Goal: Communication & Community: Answer question/provide support

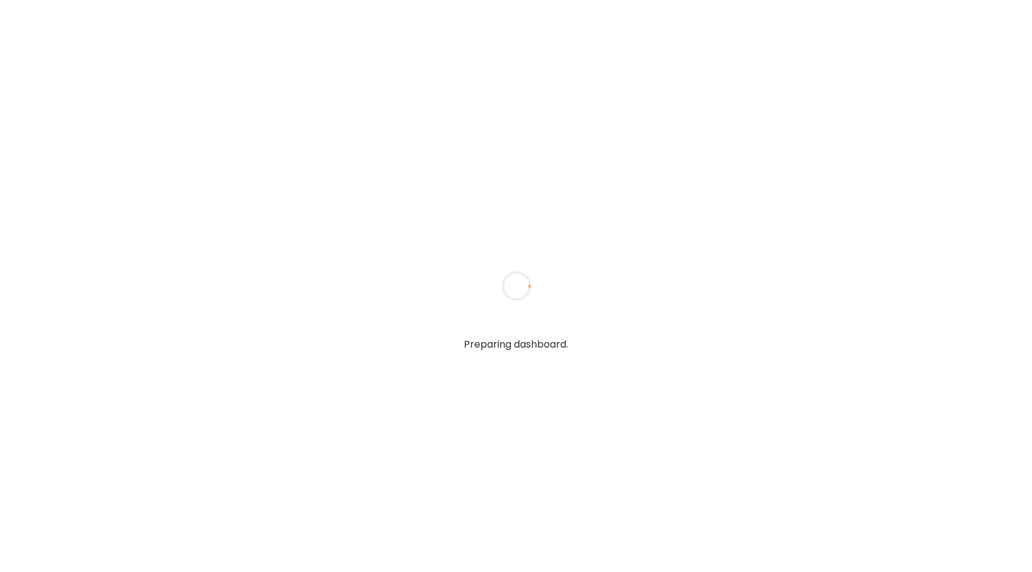
type textarea "**********"
type input "**********"
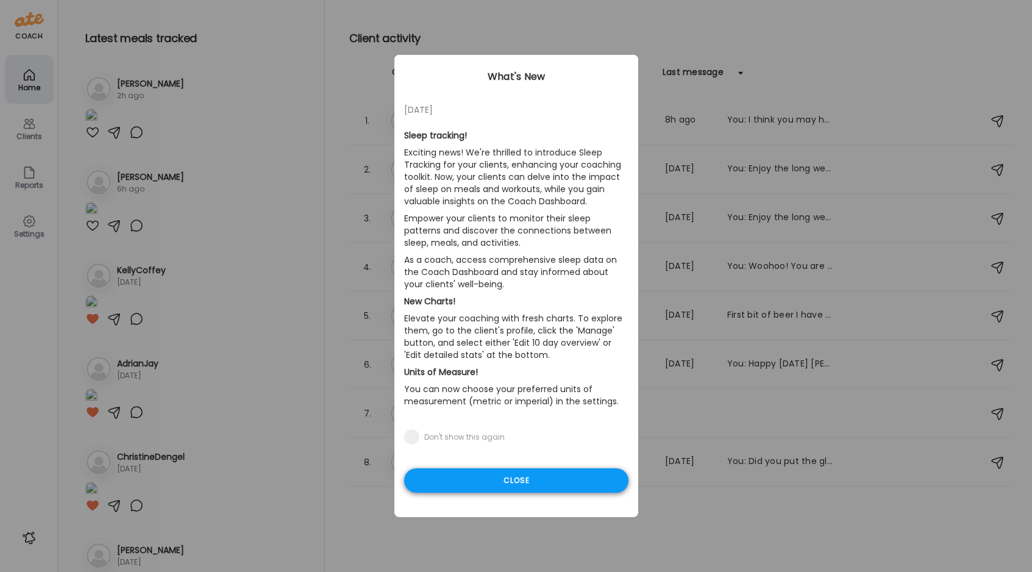
click at [511, 478] on div "Close" at bounding box center [516, 480] width 224 height 24
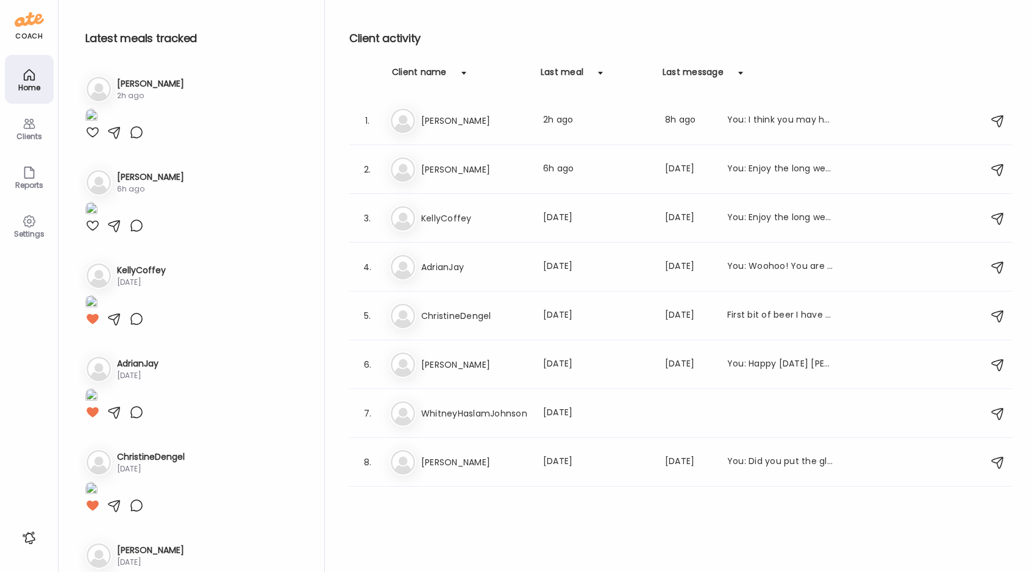
click at [24, 228] on icon at bounding box center [29, 221] width 15 height 15
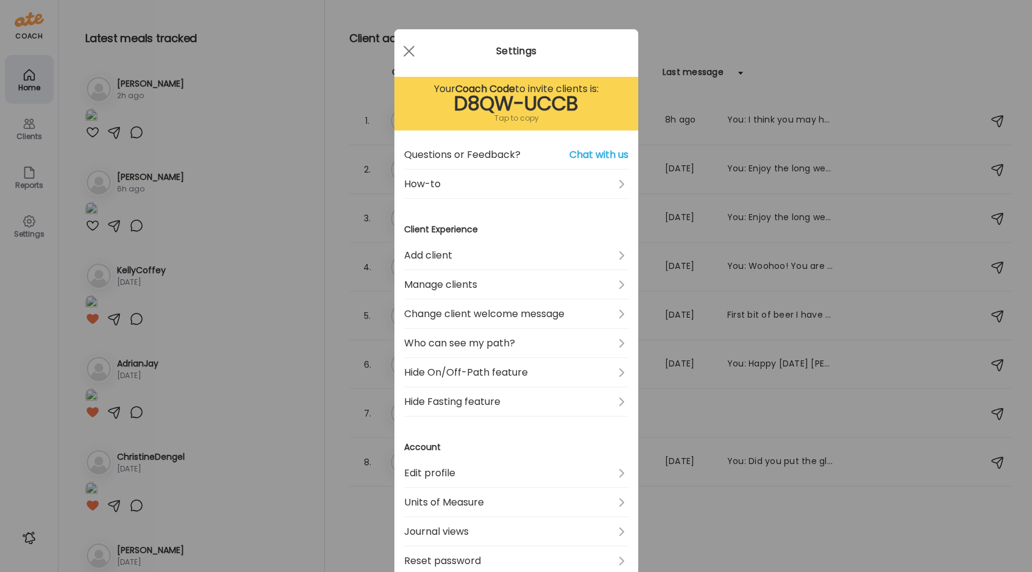
click at [447, 104] on div "D8QW-UCCB" at bounding box center [516, 103] width 224 height 15
click at [622, 251] on link "Add client" at bounding box center [516, 255] width 224 height 29
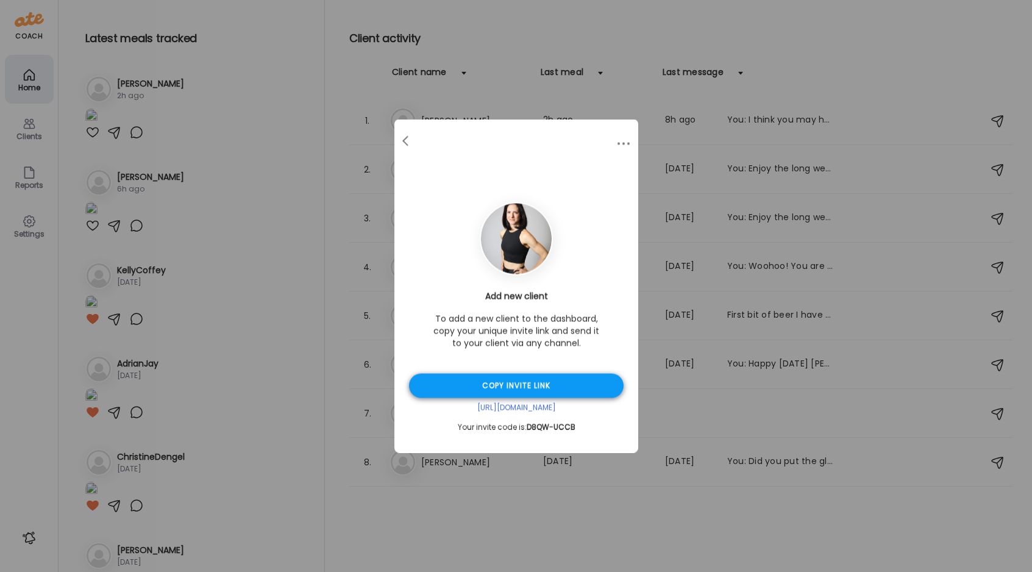
click at [521, 382] on div "Copy invite link" at bounding box center [516, 386] width 215 height 24
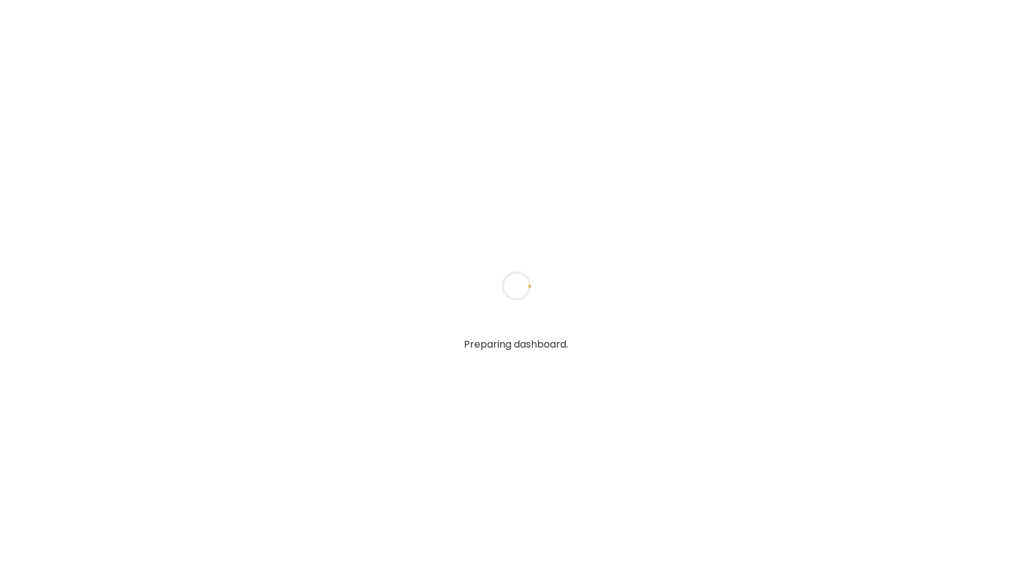
type textarea "**********"
type input "**********"
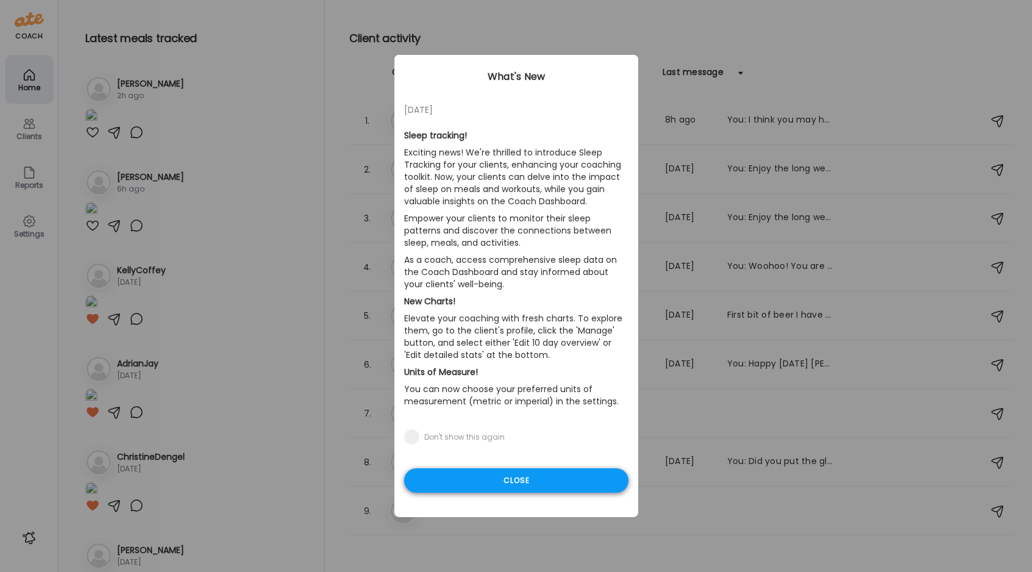
click at [513, 487] on div "Close" at bounding box center [516, 480] width 224 height 24
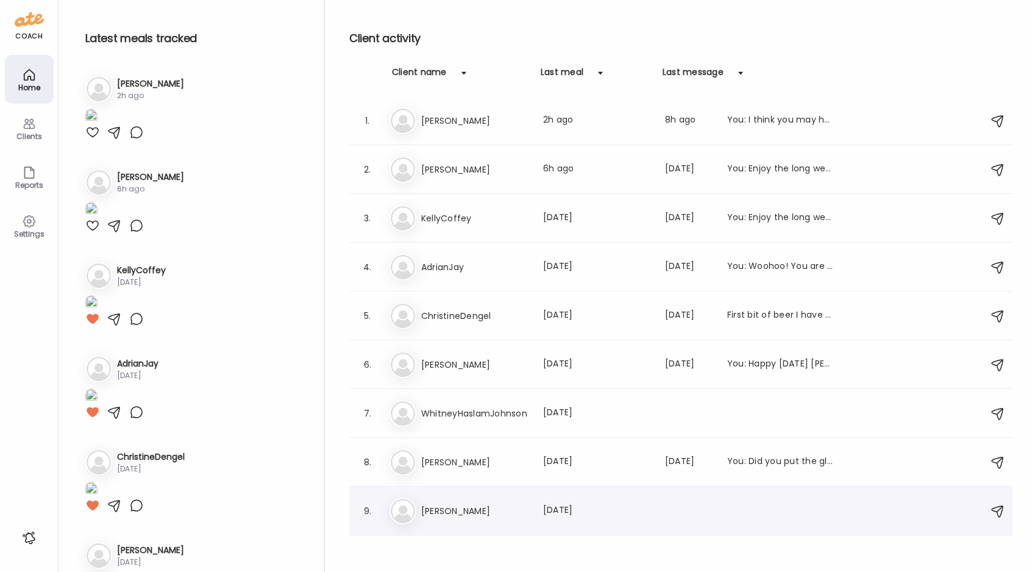
click at [434, 506] on h3 "[PERSON_NAME]" at bounding box center [474, 510] width 107 height 15
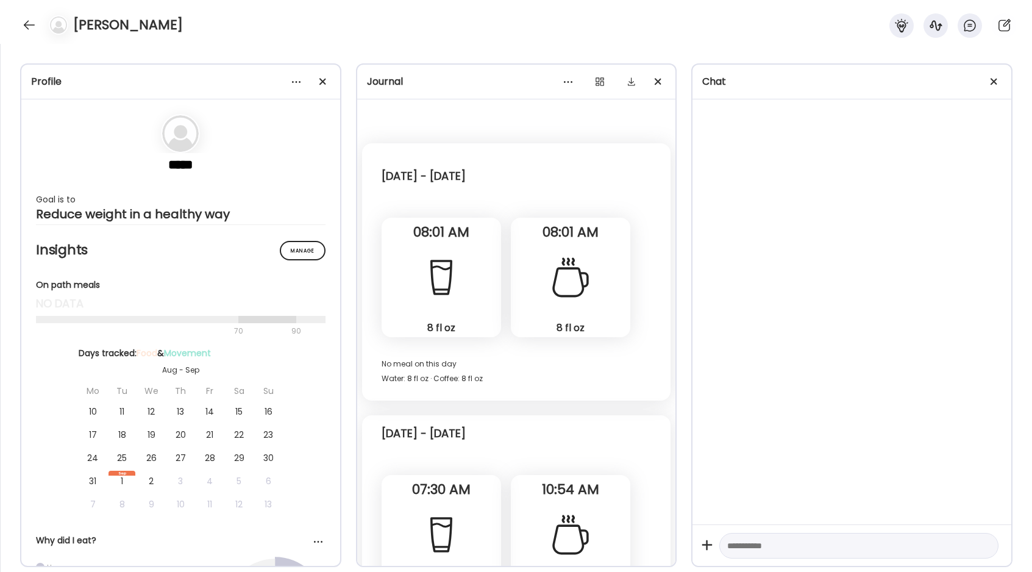
scroll to position [1351, 0]
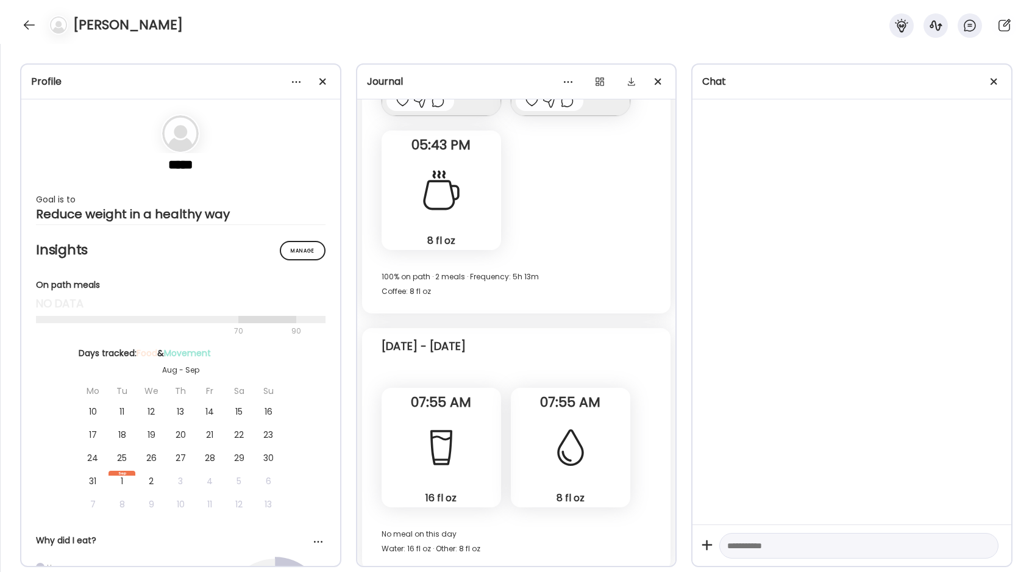
click at [795, 542] on textarea at bounding box center [847, 545] width 241 height 15
type textarea "*********"
click at [27, 21] on div at bounding box center [30, 25] width 20 height 20
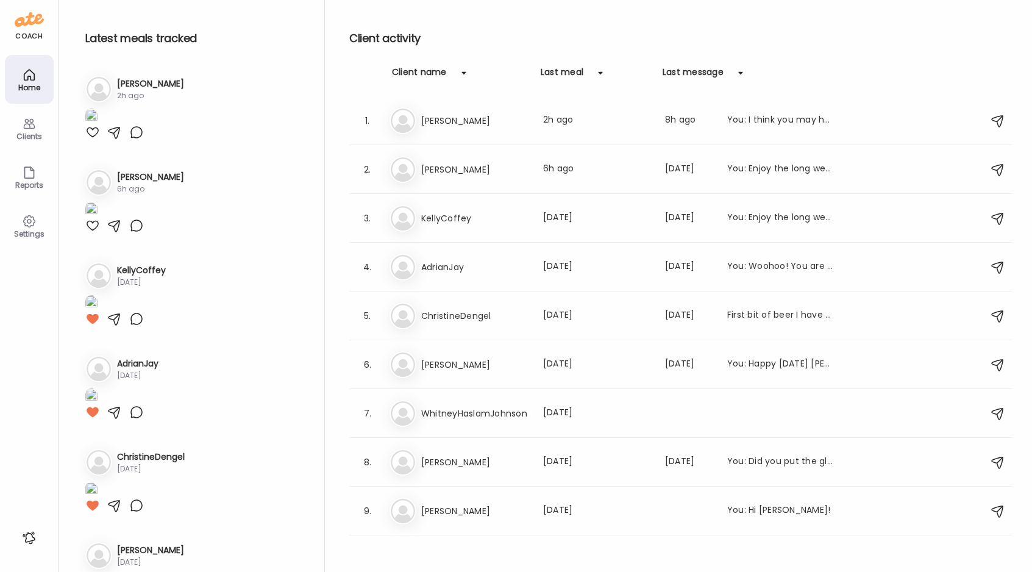
click at [98, 125] on img at bounding box center [91, 116] width 12 height 16
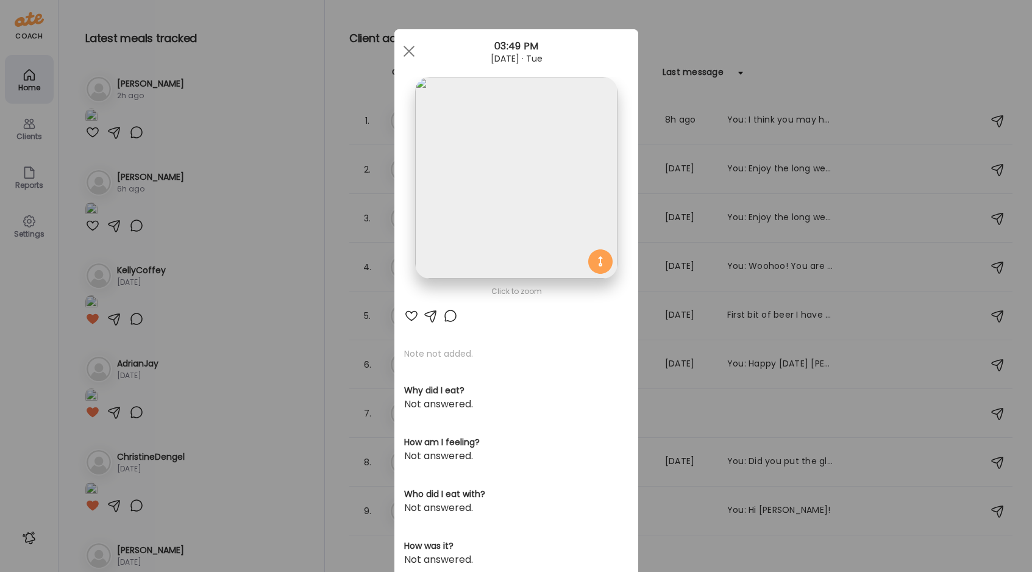
click at [415, 313] on div at bounding box center [411, 315] width 15 height 15
click at [404, 49] on div at bounding box center [409, 51] width 24 height 24
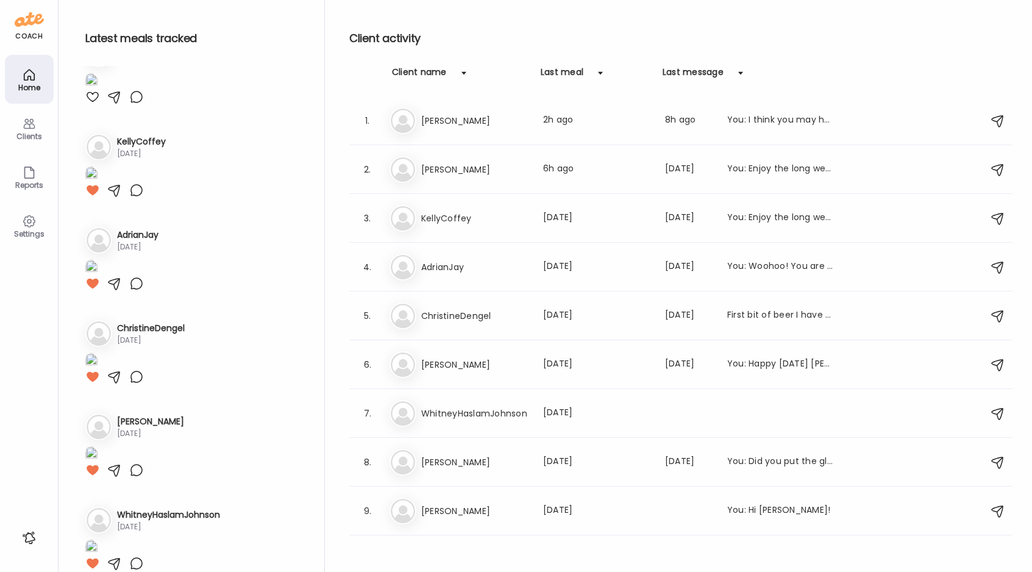
scroll to position [149, 0]
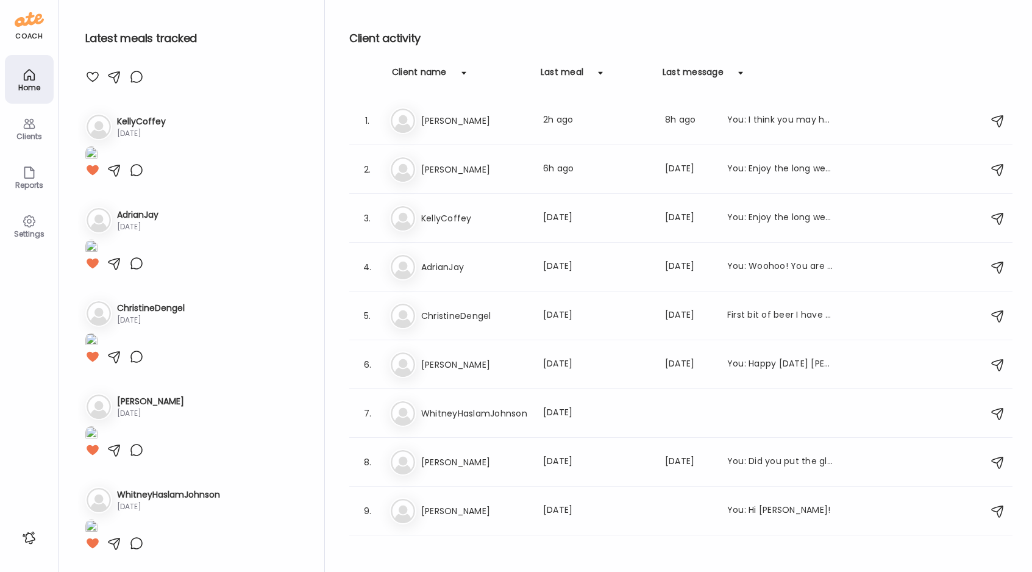
click at [98, 69] on img at bounding box center [91, 61] width 12 height 16
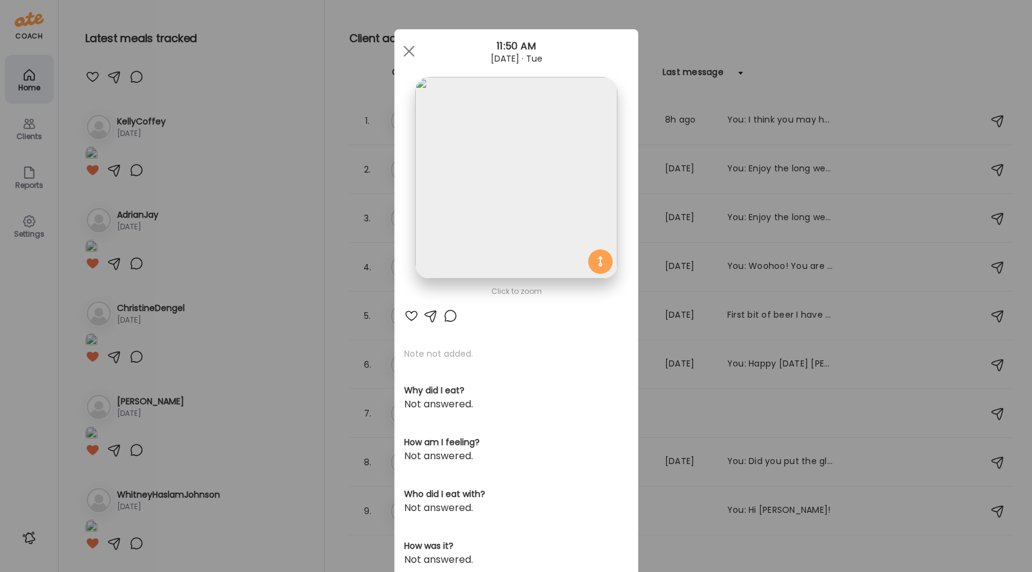
click at [471, 210] on img at bounding box center [516, 178] width 202 height 202
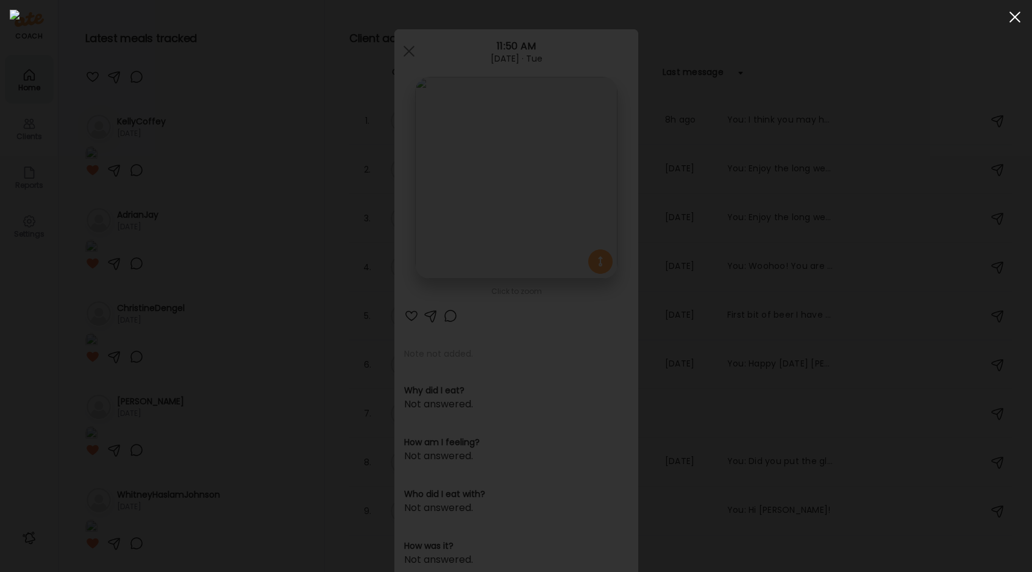
click at [1017, 15] on span at bounding box center [1014, 17] width 11 height 11
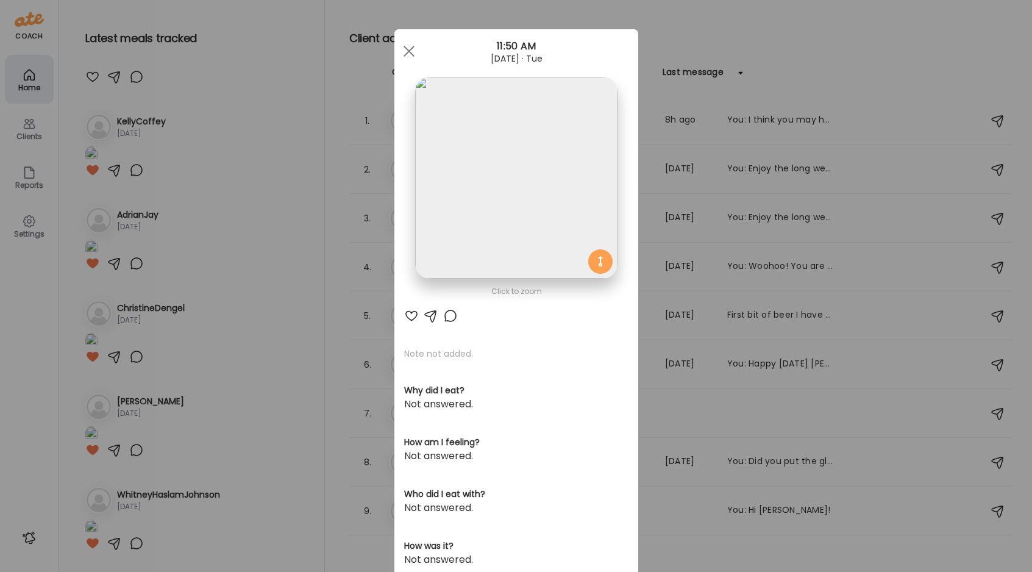
click at [432, 314] on div at bounding box center [431, 315] width 15 height 15
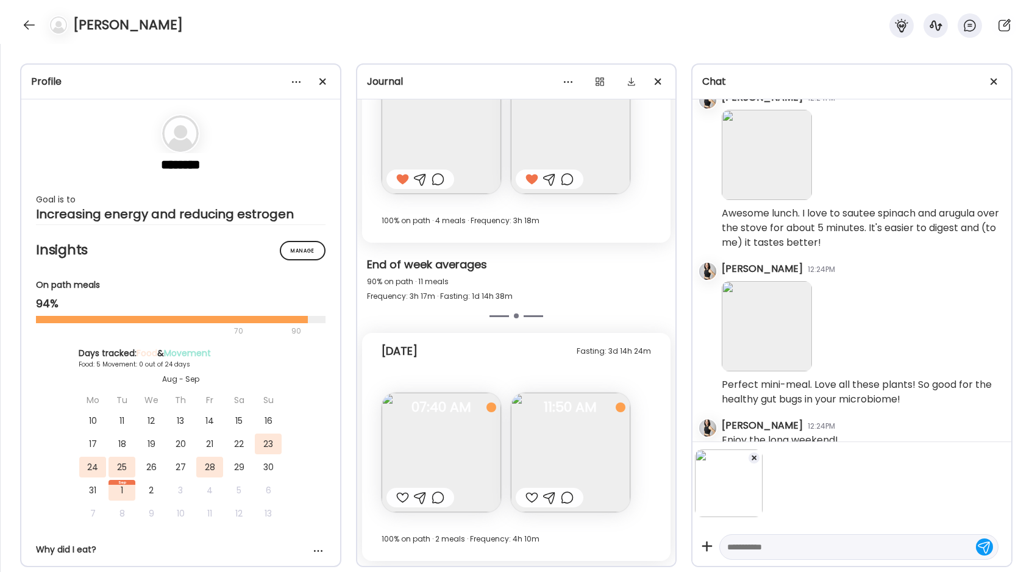
scroll to position [1363, 0]
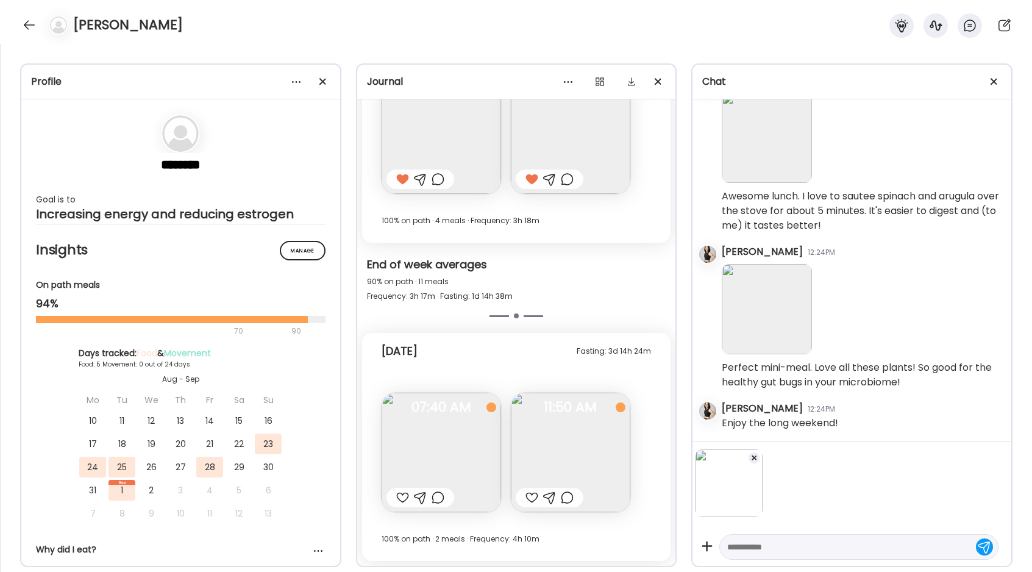
click at [779, 545] on textarea at bounding box center [847, 546] width 241 height 15
type textarea "**********"
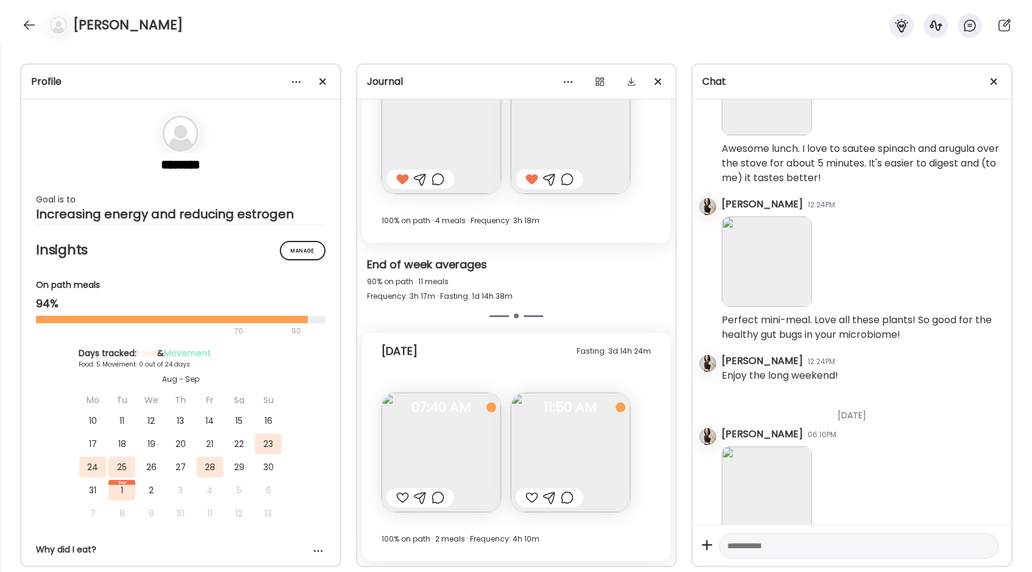
scroll to position [1455, 0]
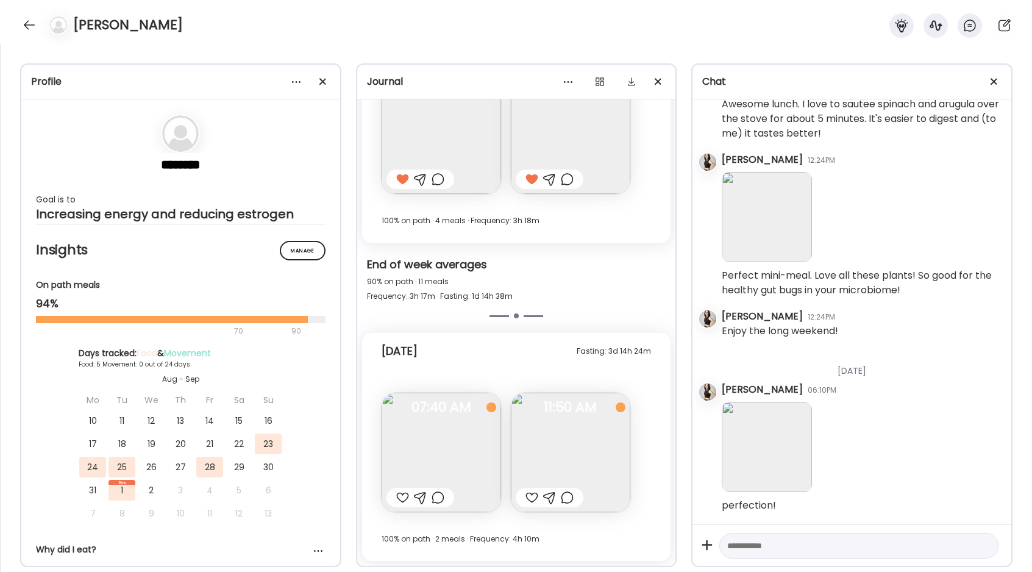
click at [464, 455] on img at bounding box center [441, 452] width 119 height 119
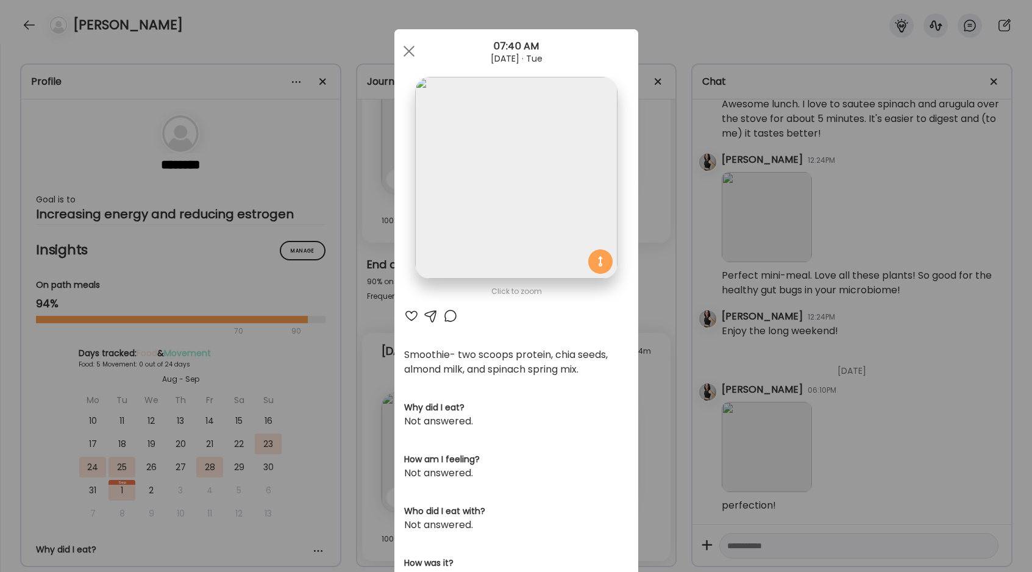
click at [430, 313] on div at bounding box center [431, 315] width 15 height 15
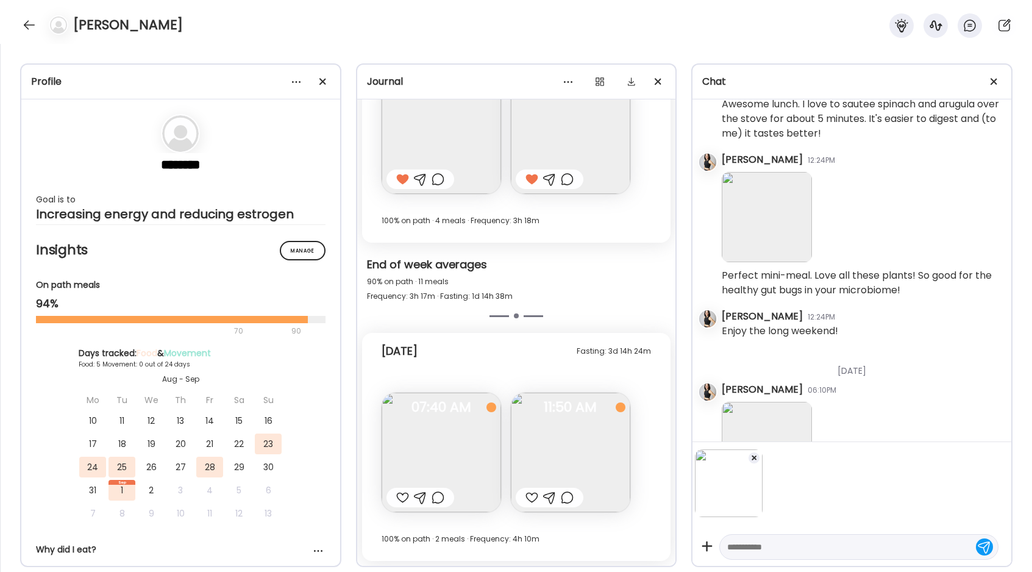
scroll to position [1532, 0]
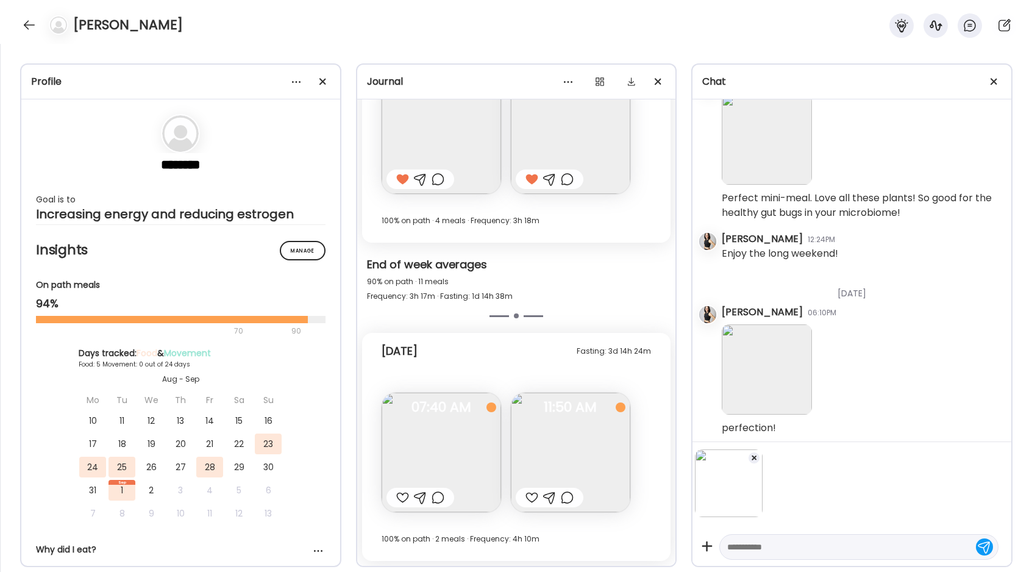
click at [762, 549] on textarea at bounding box center [847, 546] width 241 height 15
click at [446, 403] on span "07:40 AM" at bounding box center [441, 407] width 119 height 11
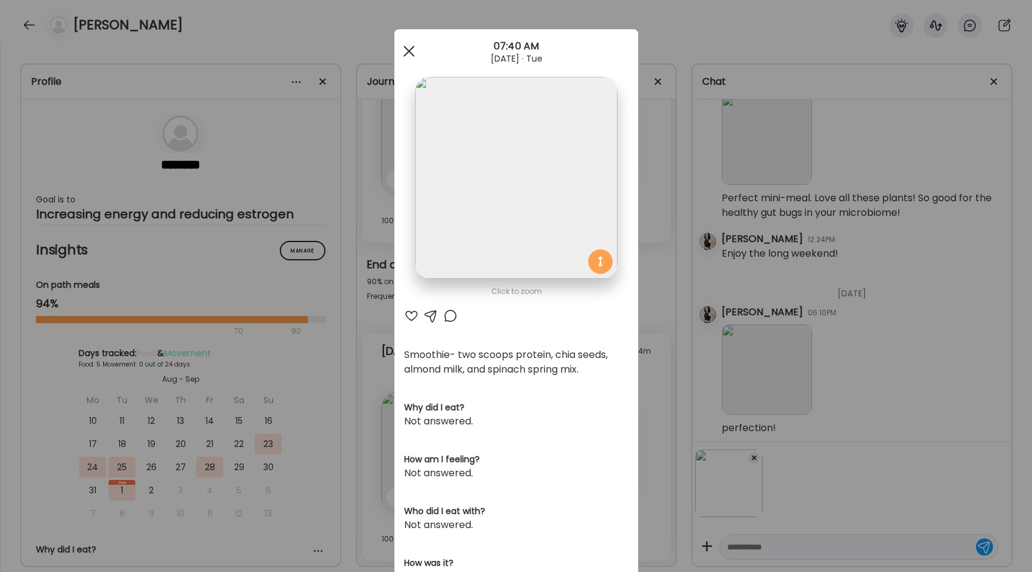
click at [408, 45] on div at bounding box center [409, 51] width 24 height 24
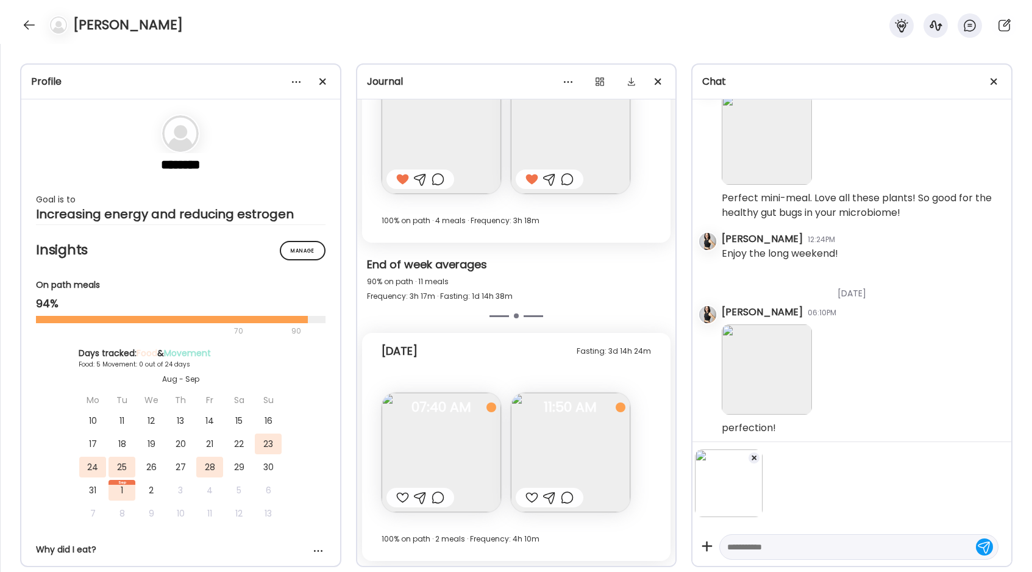
click at [766, 544] on textarea at bounding box center [847, 546] width 241 height 15
type textarea "**********"
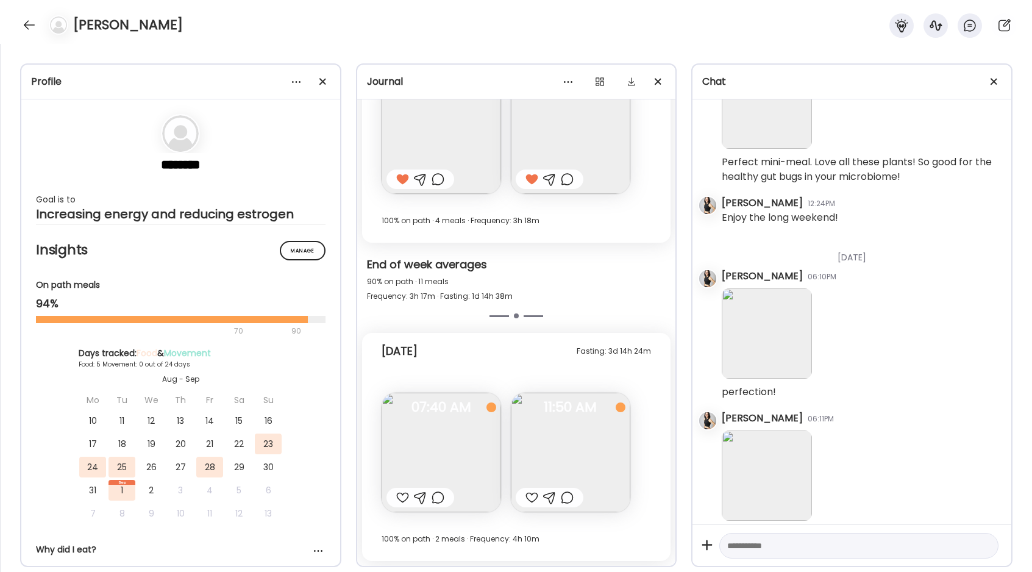
scroll to position [1597, 0]
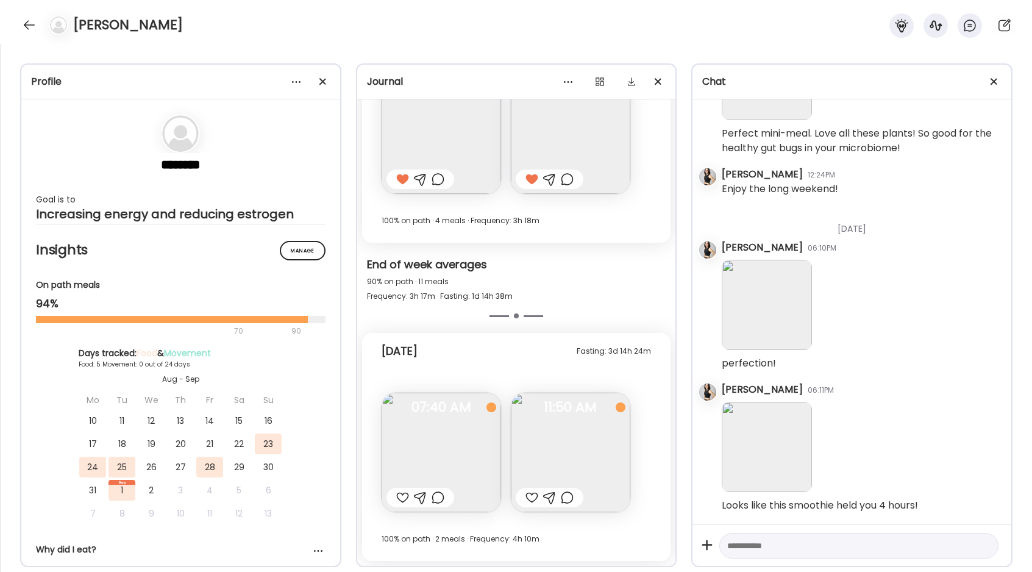
click at [530, 498] on div at bounding box center [531, 497] width 13 height 15
click at [401, 494] on div at bounding box center [402, 497] width 13 height 15
click at [23, 16] on div "[PERSON_NAME]" at bounding box center [516, 22] width 1032 height 44
click at [24, 23] on div at bounding box center [30, 25] width 20 height 20
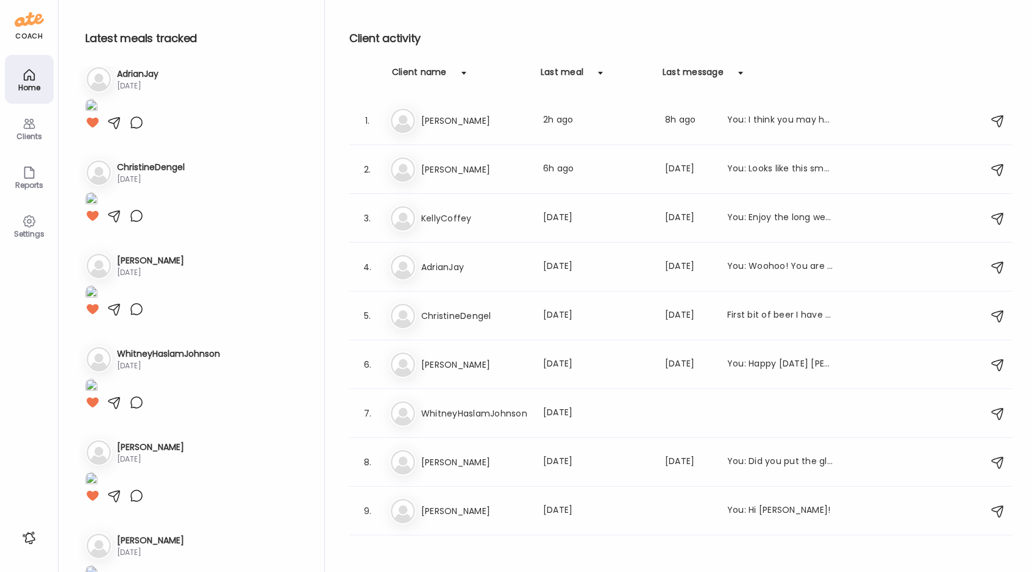
scroll to position [301, 0]
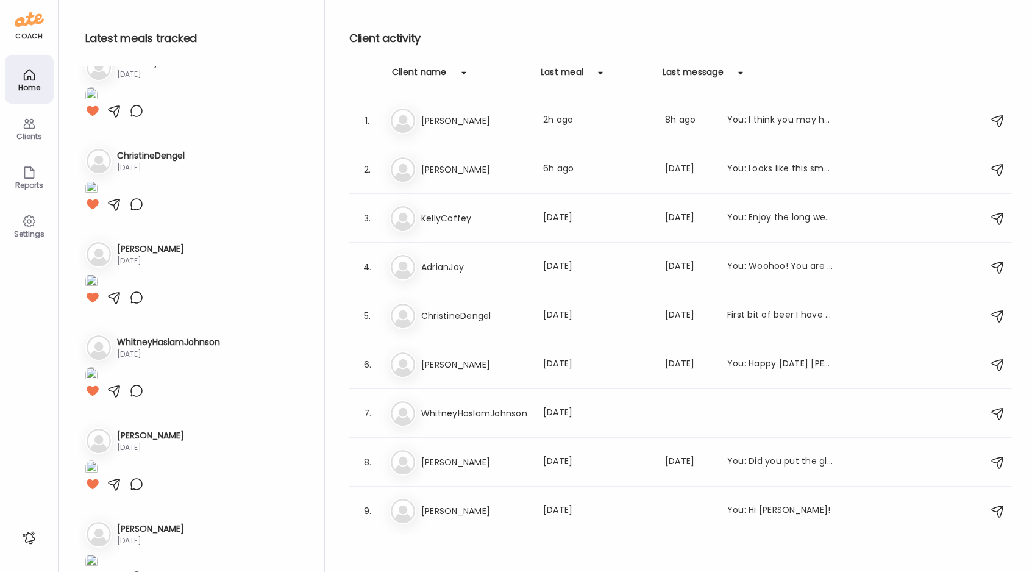
click at [37, 137] on div "Clients" at bounding box center [29, 136] width 44 height 8
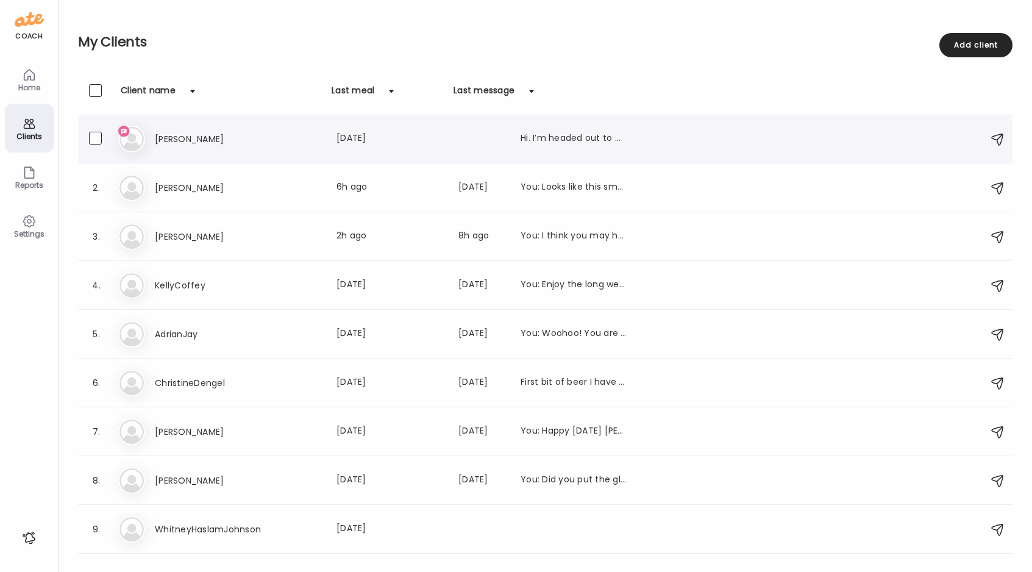
click at [171, 139] on h3 "[PERSON_NAME]" at bounding box center [208, 139] width 107 height 15
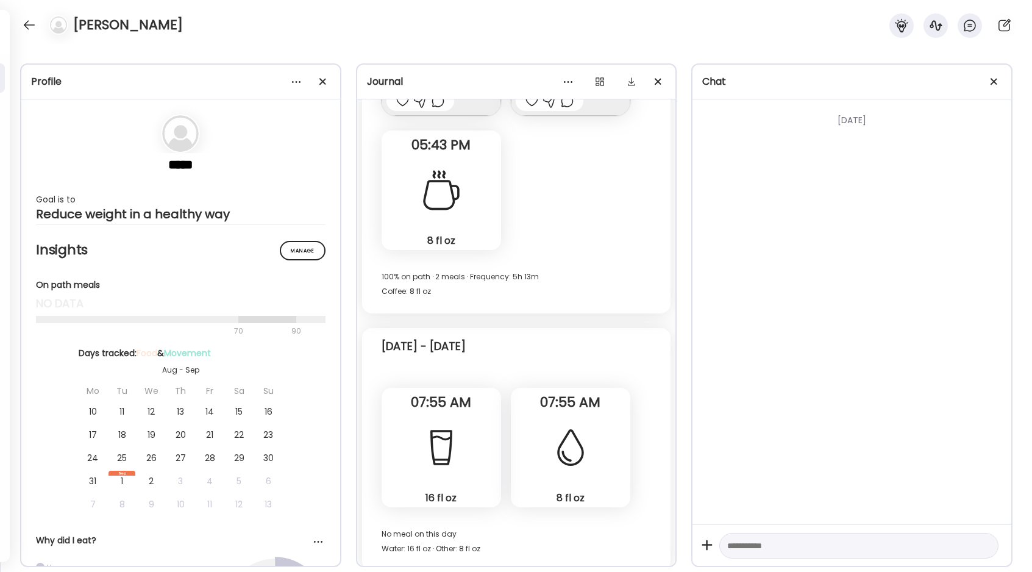
scroll to position [1351, 0]
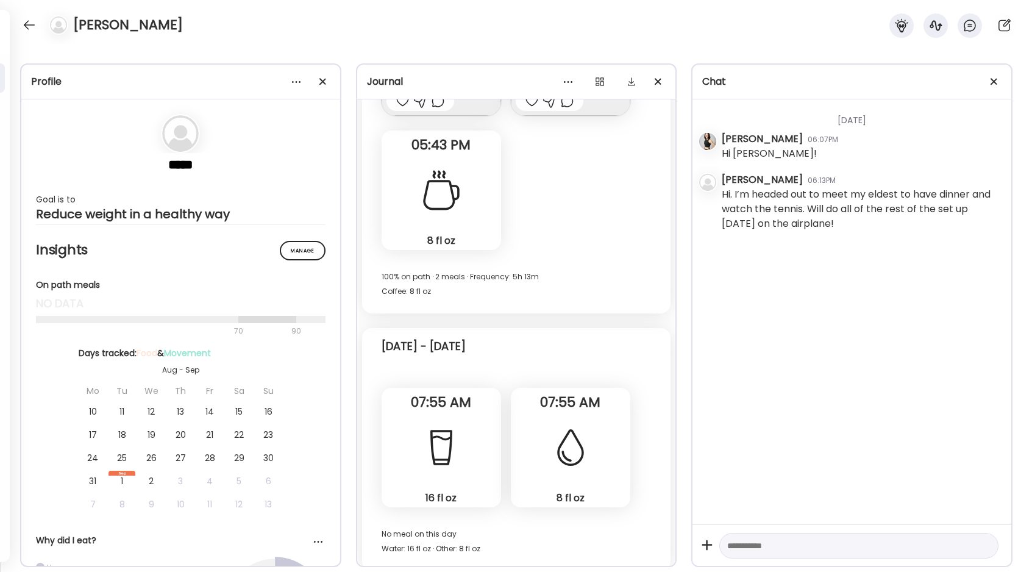
click at [761, 541] on textarea at bounding box center [847, 545] width 241 height 15
type textarea "********"
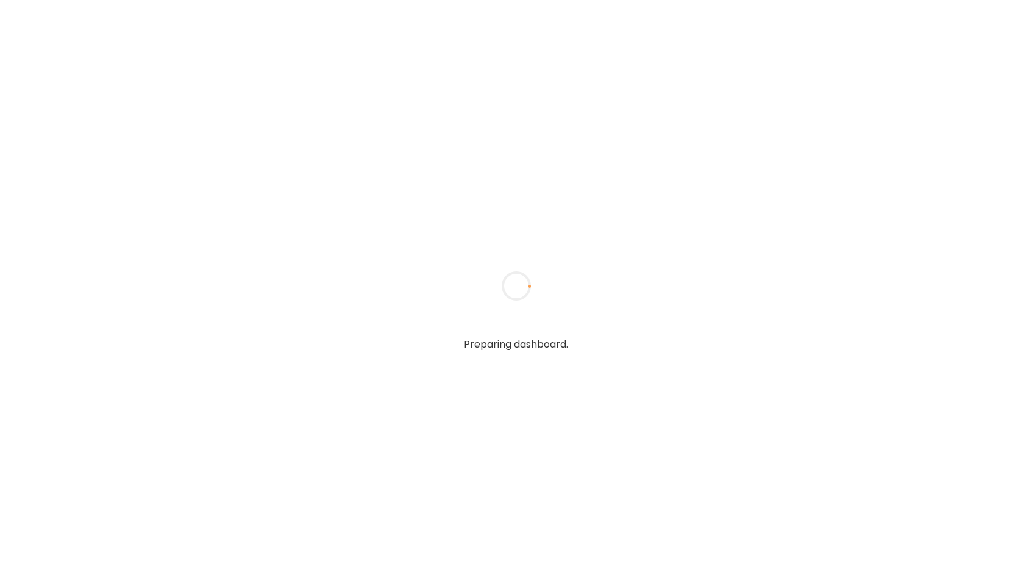
type textarea "**********"
type input "**********"
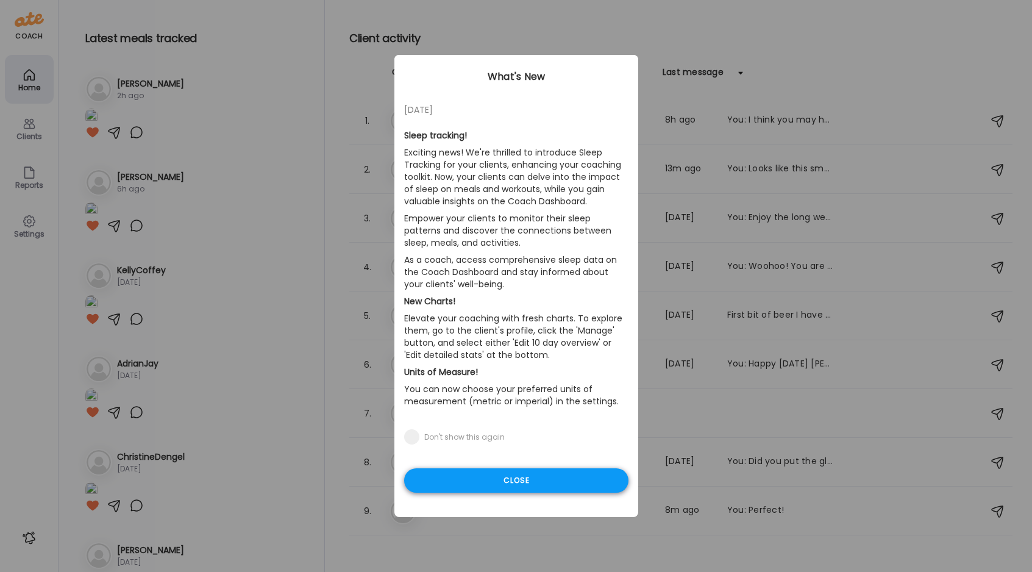
click at [532, 485] on div "Close" at bounding box center [516, 480] width 224 height 24
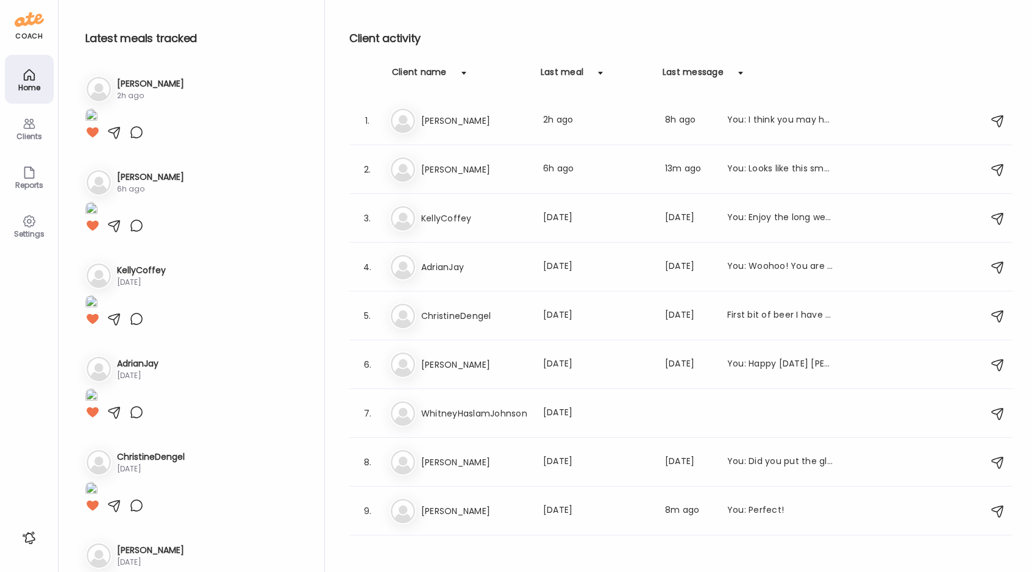
click at [27, 221] on icon at bounding box center [29, 221] width 4 height 4
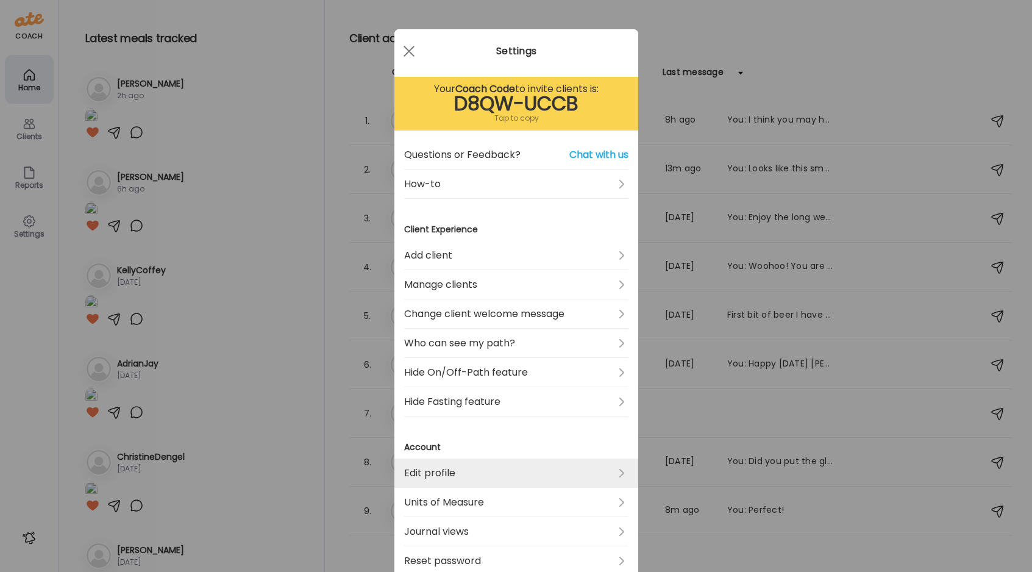
click at [619, 470] on link "Edit profile" at bounding box center [516, 472] width 224 height 29
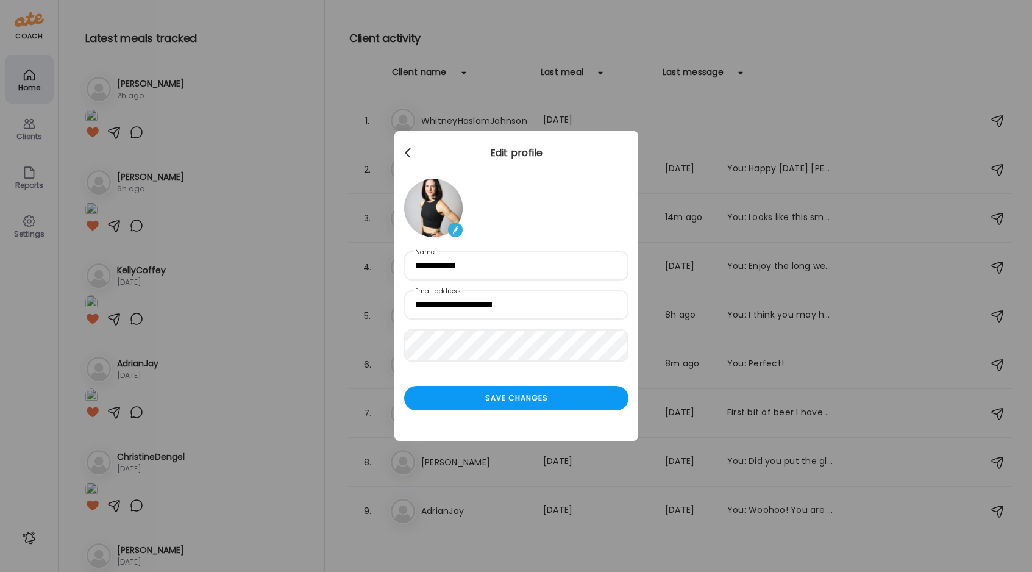
click at [405, 151] on div at bounding box center [409, 153] width 24 height 24
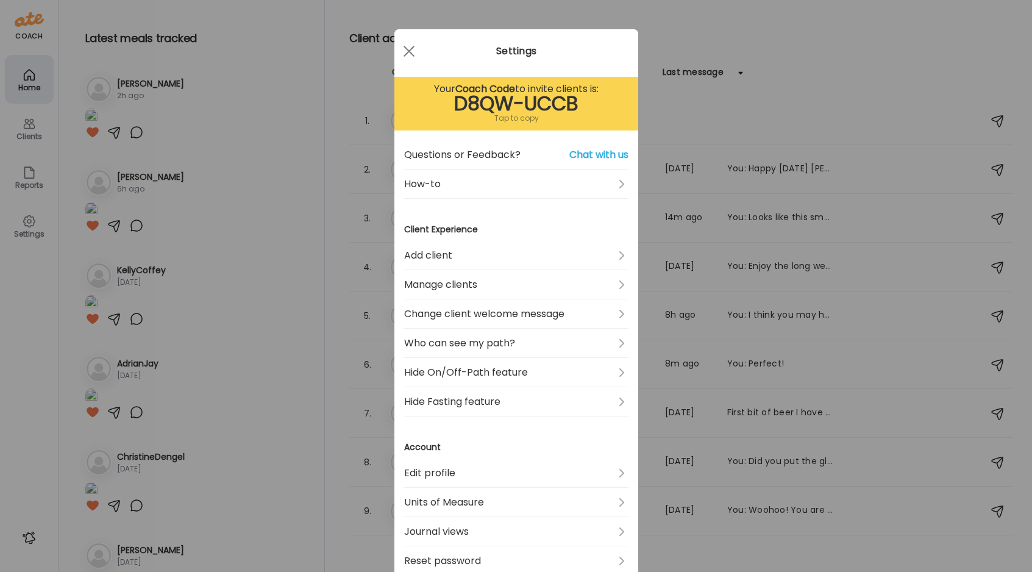
click at [361, 152] on div "Ate Coach Dashboard Wahoo! It’s official Take a moment to set up your Coach Pro…" at bounding box center [516, 286] width 1032 height 572
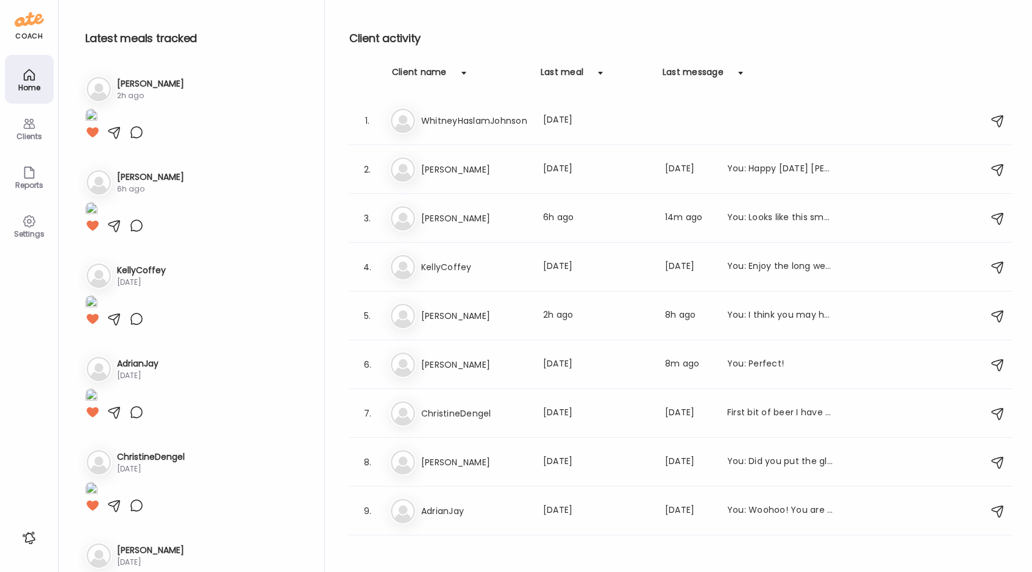
click at [29, 137] on div "Clients" at bounding box center [29, 136] width 44 height 8
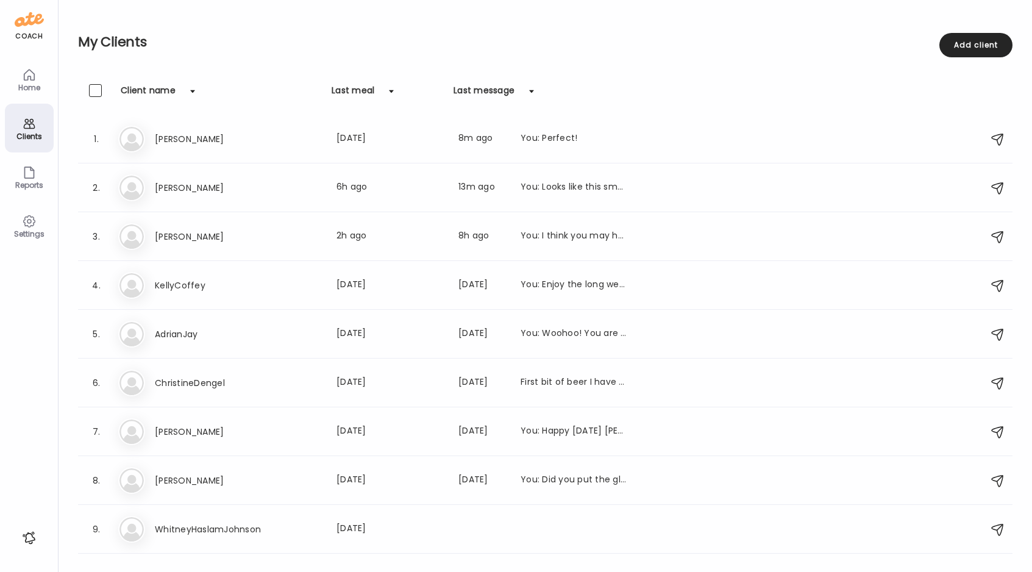
click at [30, 137] on div "Clients" at bounding box center [29, 136] width 44 height 8
